Goal: Transaction & Acquisition: Purchase product/service

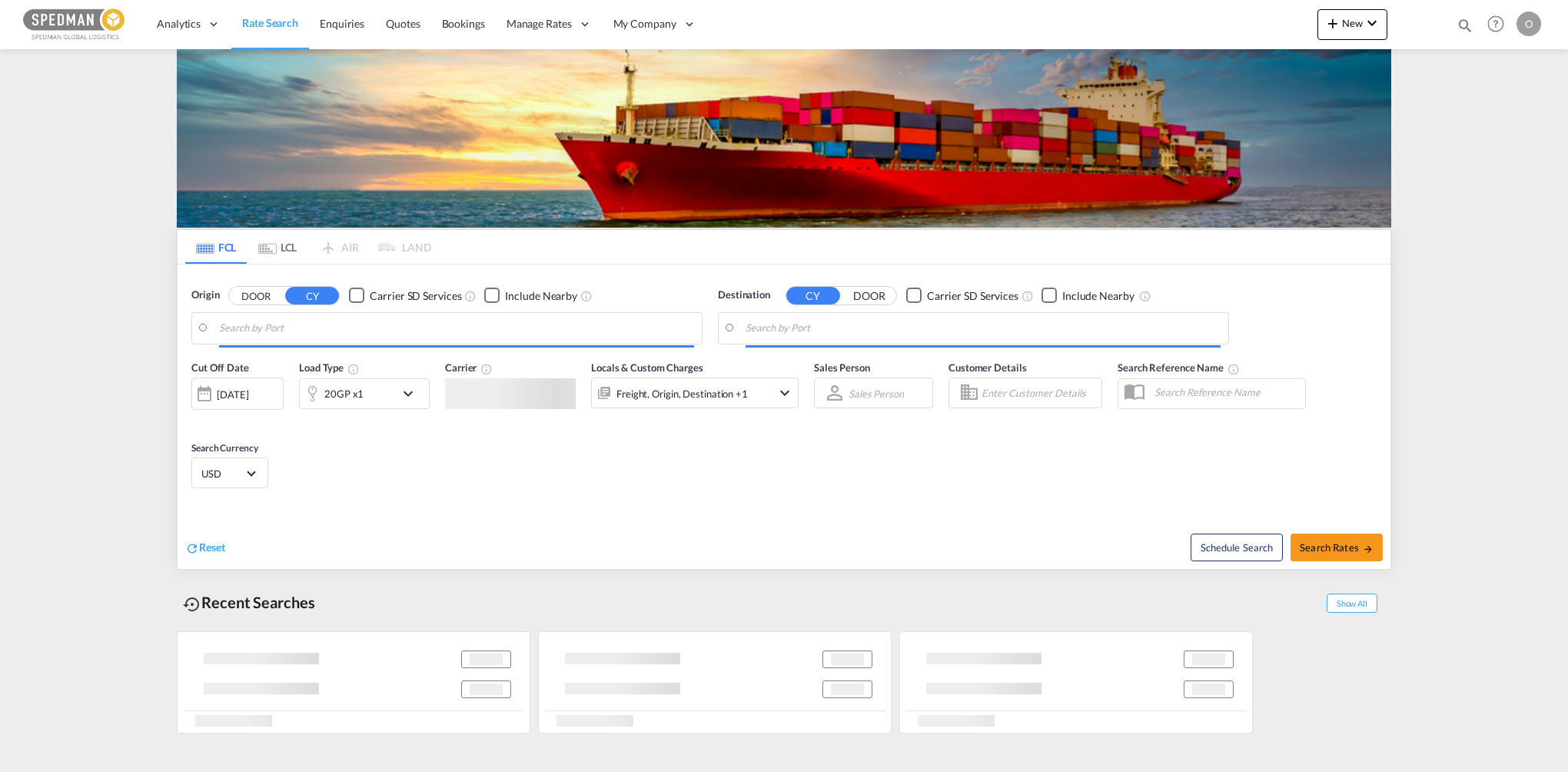
type input "[GEOGRAPHIC_DATA], [GEOGRAPHIC_DATA]"
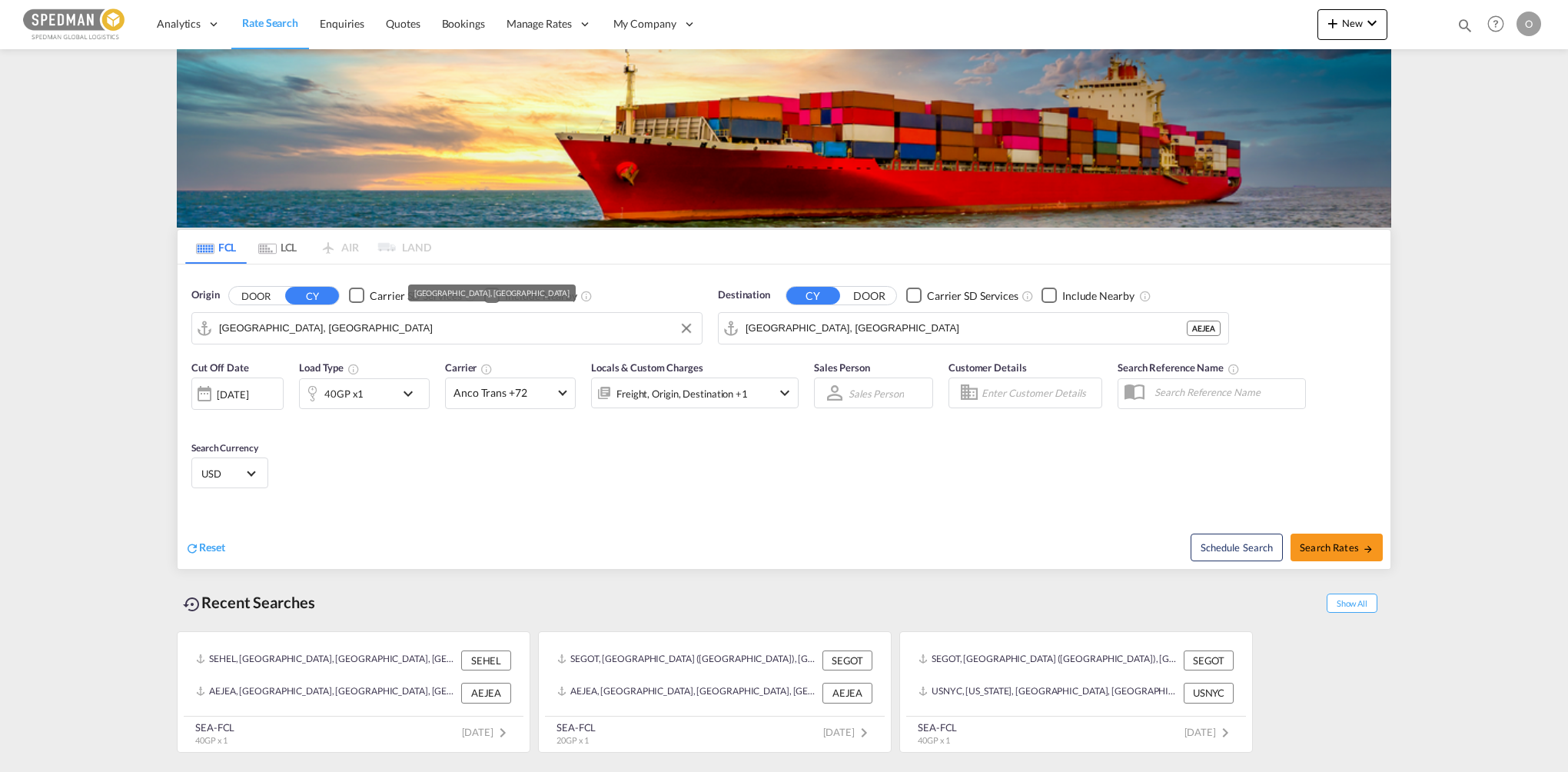
click at [338, 336] on input "[GEOGRAPHIC_DATA], [GEOGRAPHIC_DATA]" at bounding box center [457, 328] width 475 height 23
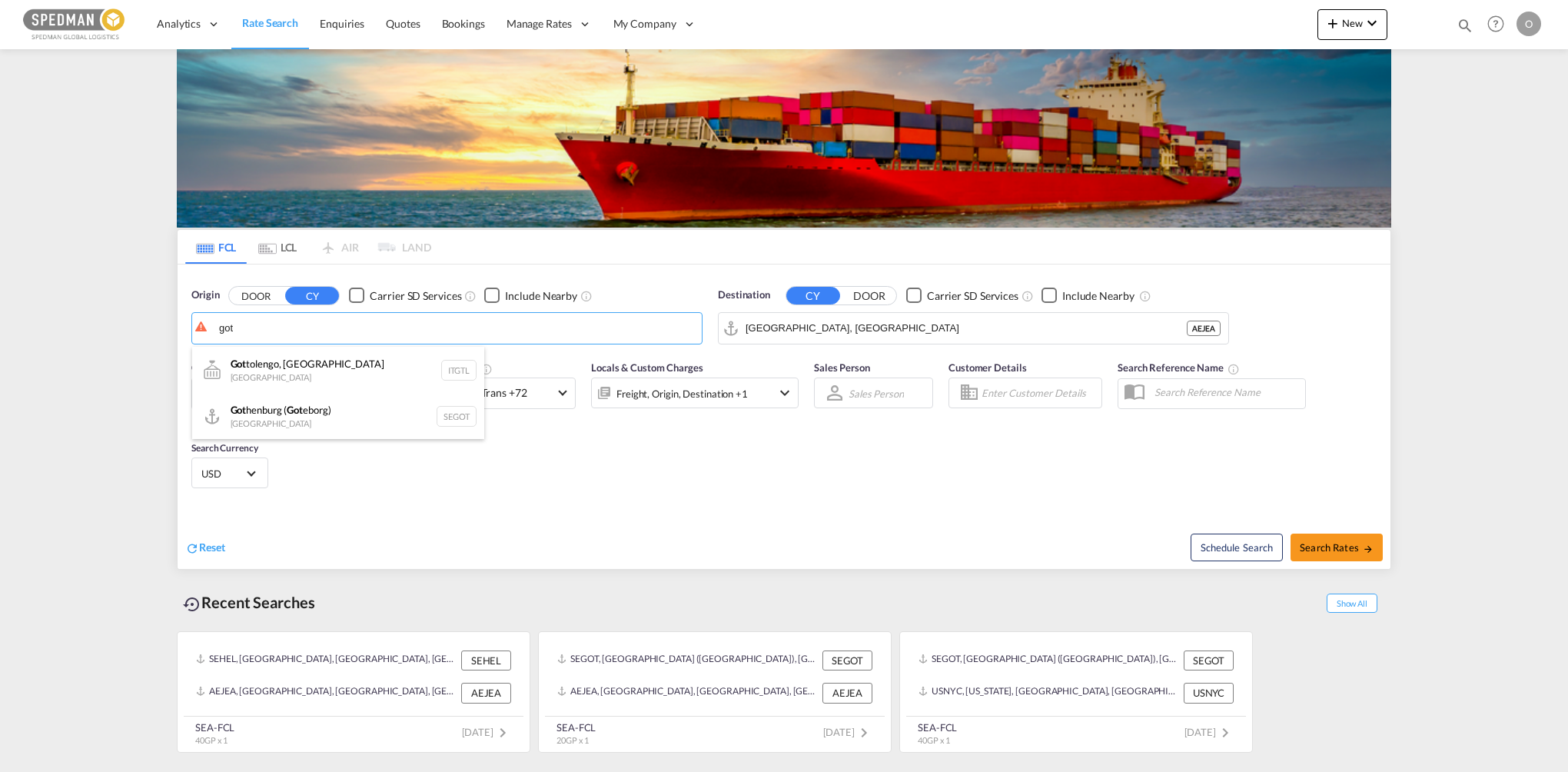
click at [311, 415] on div "Got henburg ( Got eborg) [GEOGRAPHIC_DATA] SEGOT" at bounding box center [338, 417] width 292 height 46
type input "[GEOGRAPHIC_DATA] ([GEOGRAPHIC_DATA]), [GEOGRAPHIC_DATA]"
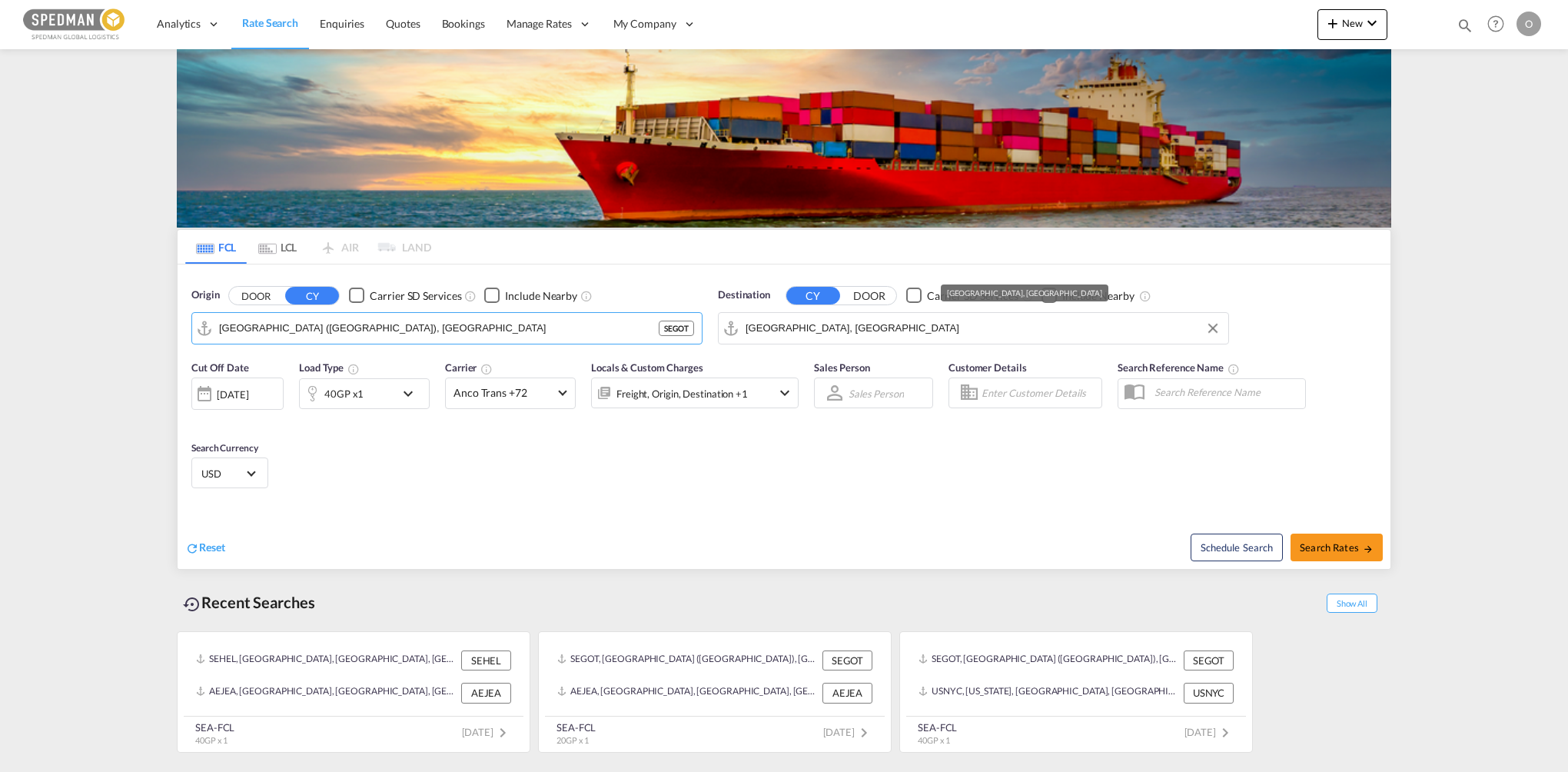
click at [859, 330] on input "[GEOGRAPHIC_DATA], [GEOGRAPHIC_DATA]" at bounding box center [983, 328] width 475 height 23
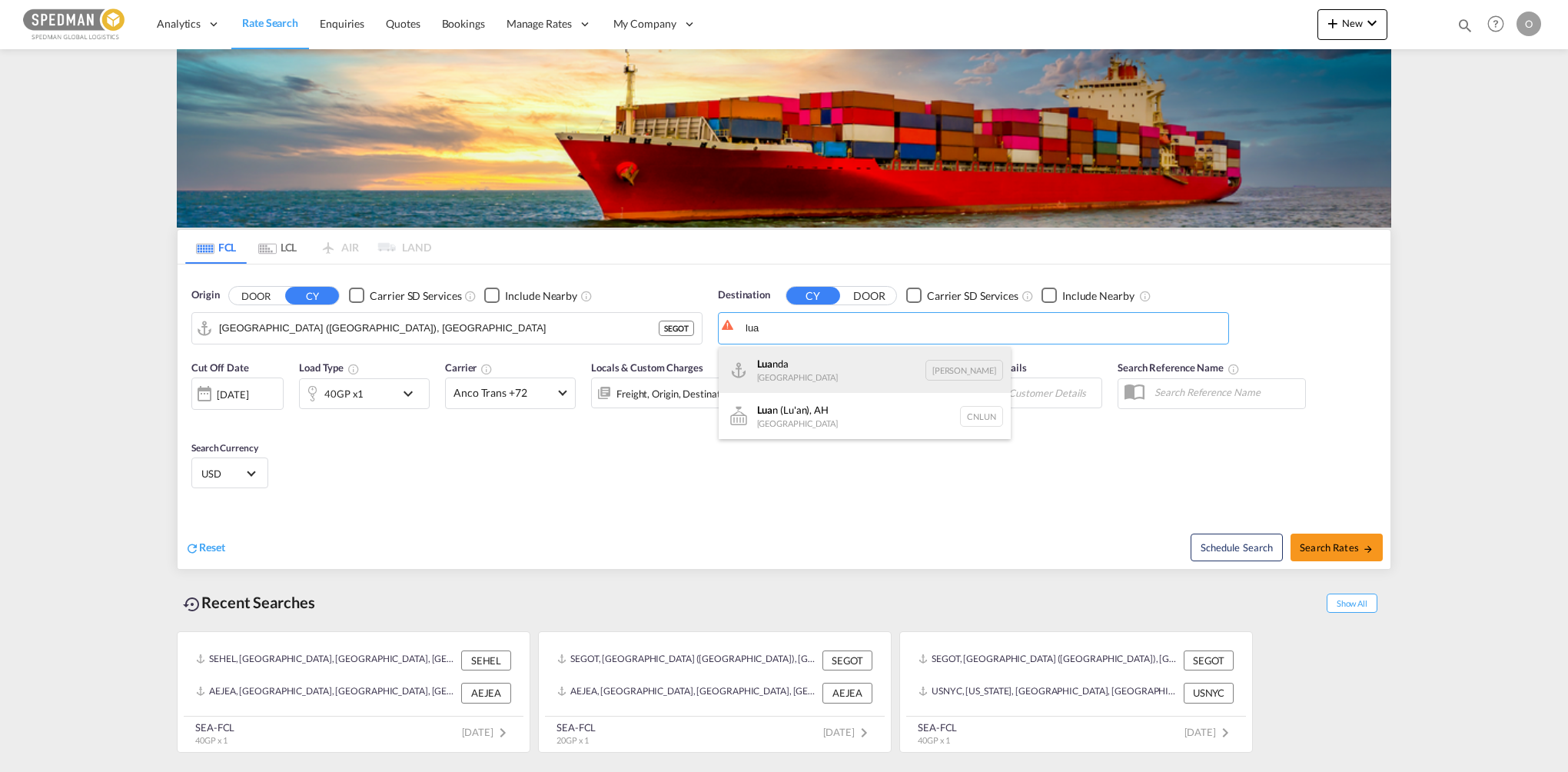
click at [770, 361] on div "Lua nda [GEOGRAPHIC_DATA] [PERSON_NAME]" at bounding box center [864, 370] width 292 height 46
type input "Luanda, [PERSON_NAME]"
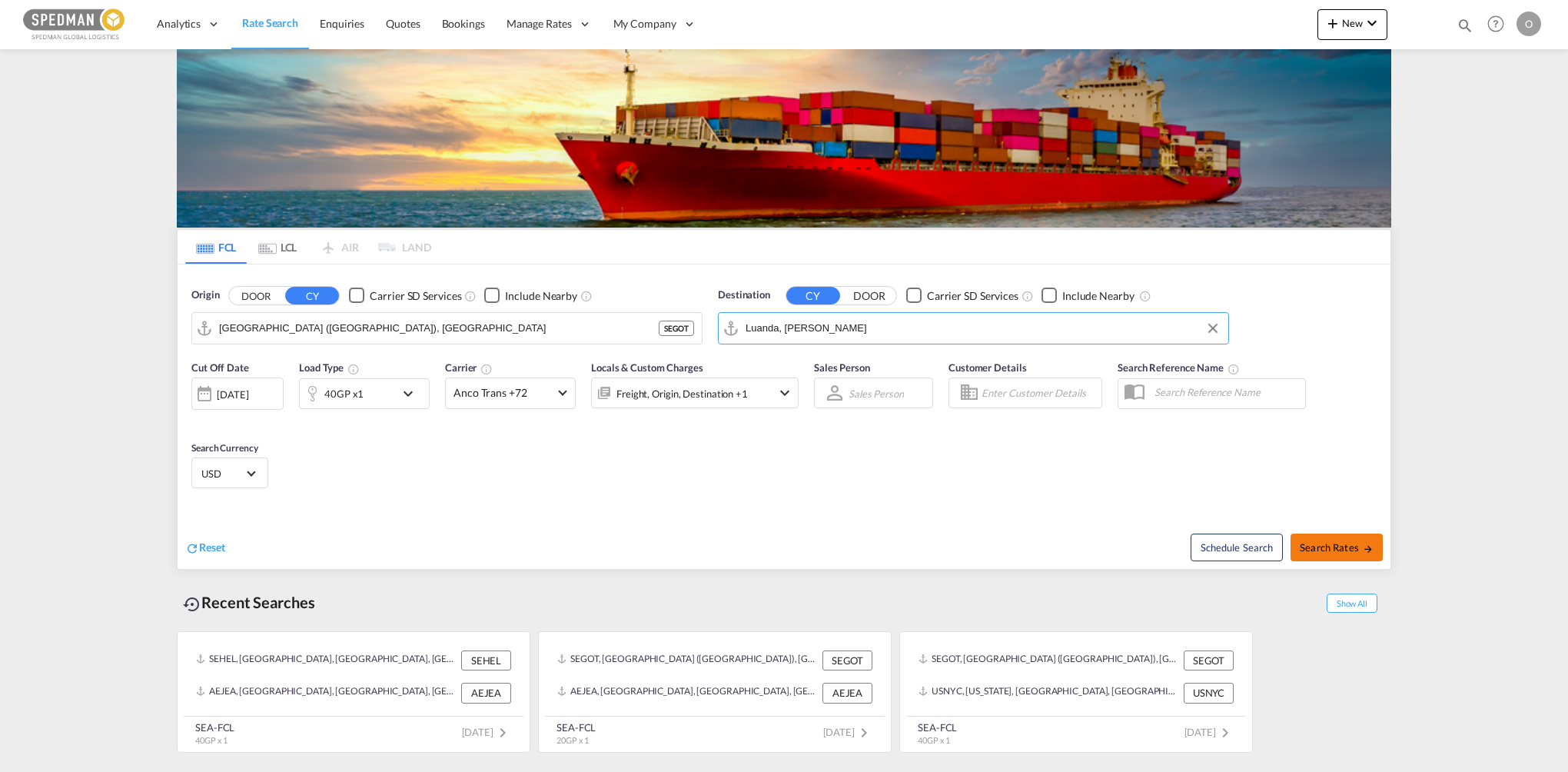
click at [1348, 534] on button "Search Rates" at bounding box center [1336, 547] width 92 height 28
type input "SEGOT to [PERSON_NAME] / [DATE]"
